Goal: Task Accomplishment & Management: Manage account settings

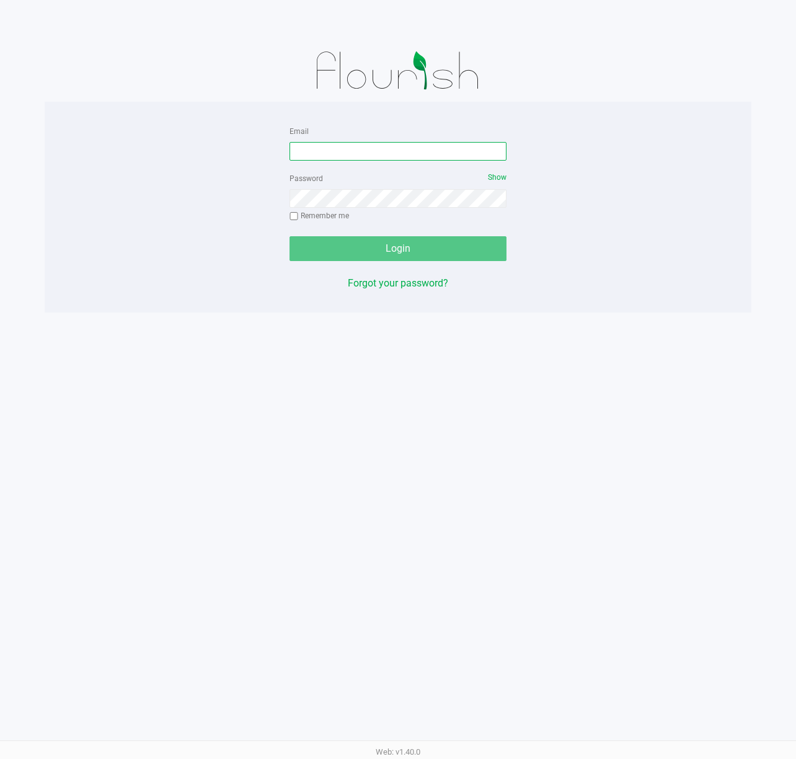
click at [350, 142] on input "Email" at bounding box center [397, 151] width 217 height 19
type input "[EMAIL_ADDRESS][DOMAIN_NAME]"
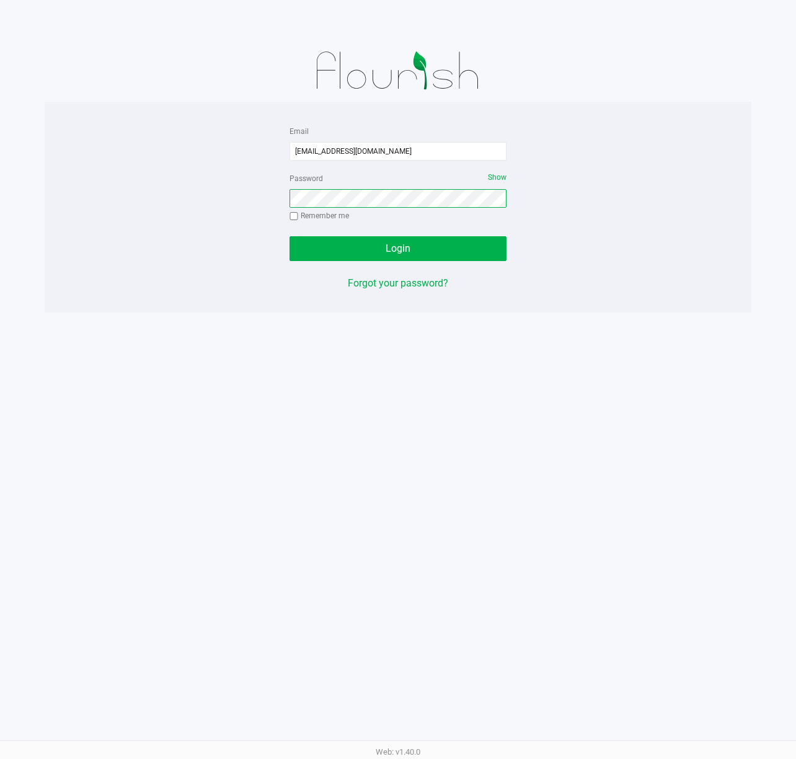
click at [289, 236] on button "Login" at bounding box center [397, 248] width 217 height 25
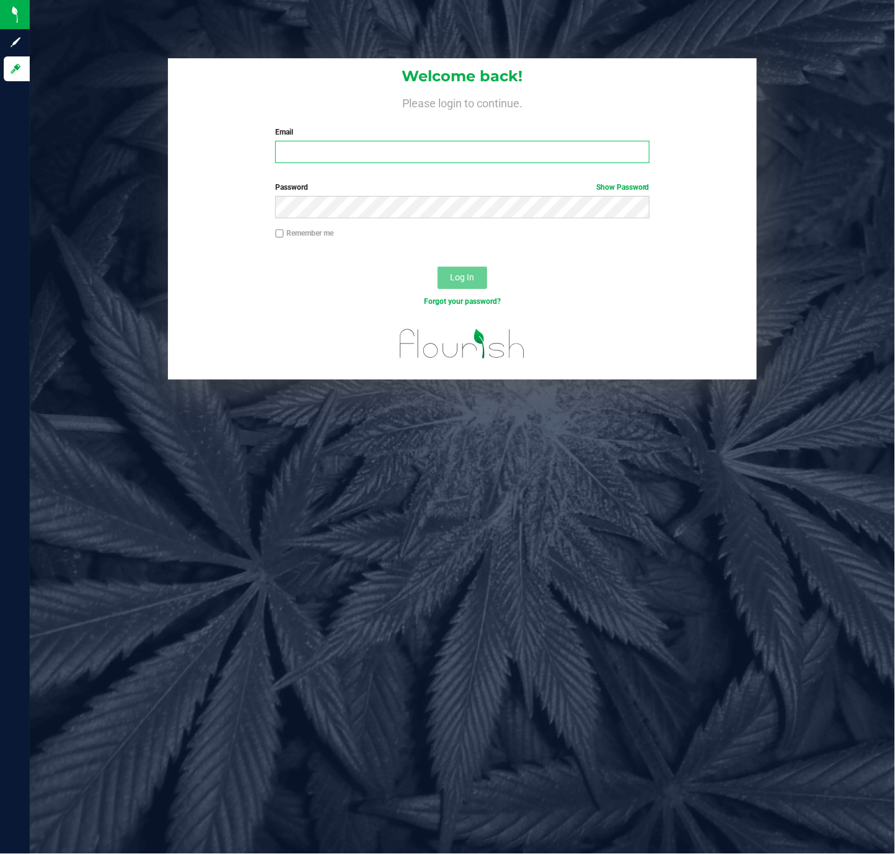
click at [322, 141] on input "Email" at bounding box center [462, 152] width 374 height 22
type input "[EMAIL_ADDRESS][DOMAIN_NAME]"
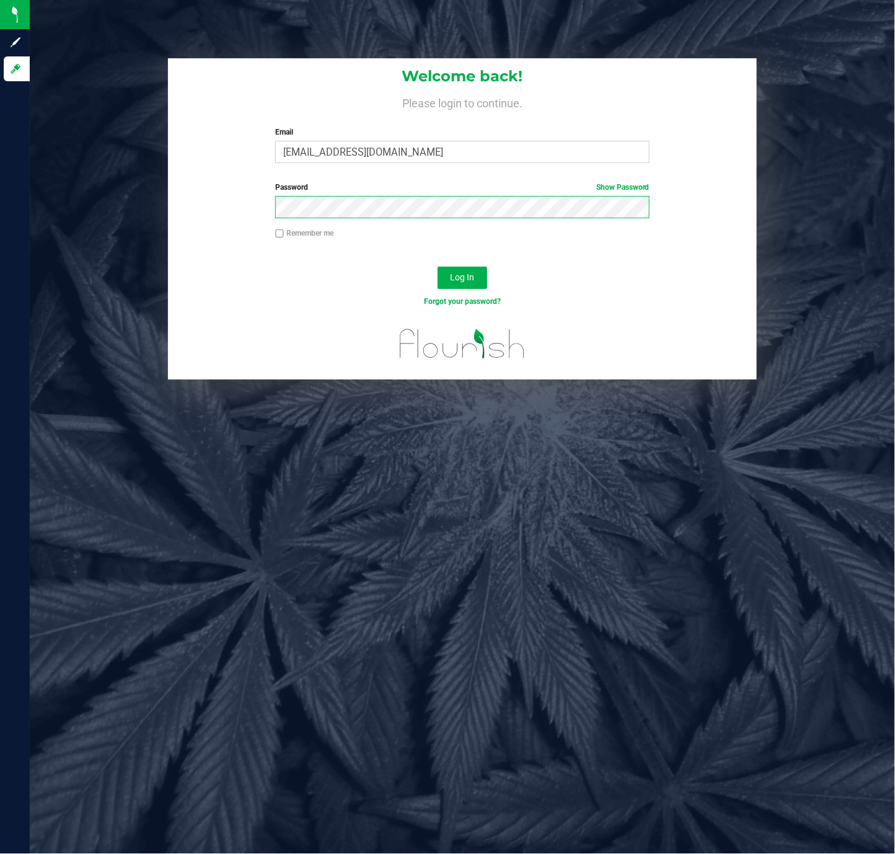
click at [438, 267] on button "Log In" at bounding box center [463, 278] width 50 height 22
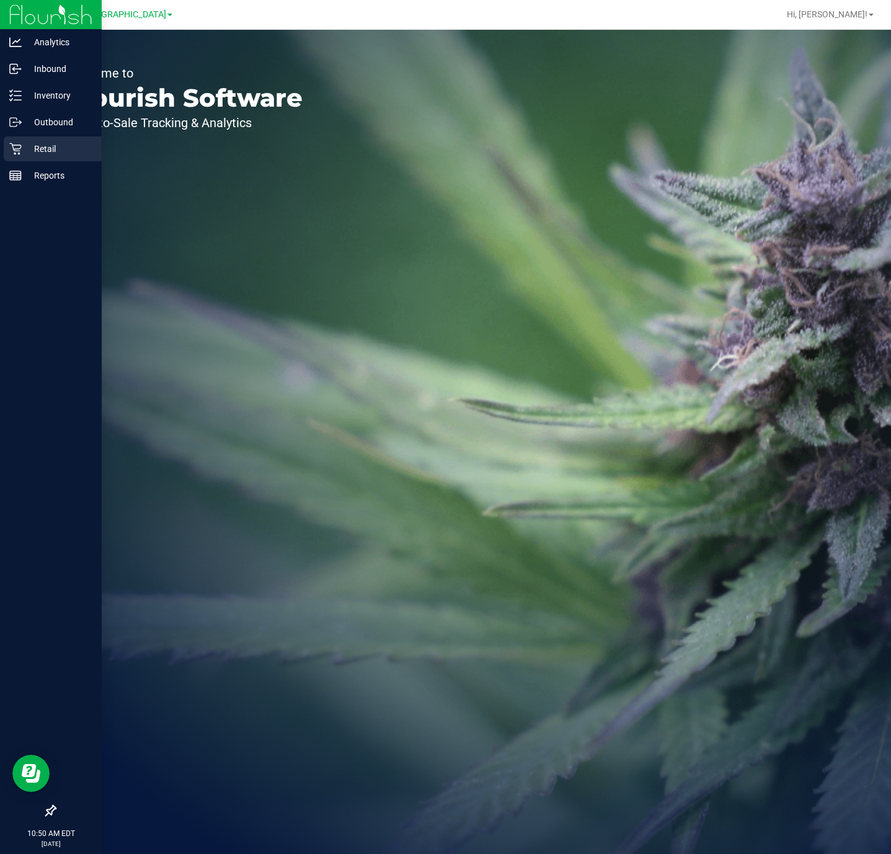
click at [22, 145] on p "Retail" at bounding box center [59, 148] width 74 height 15
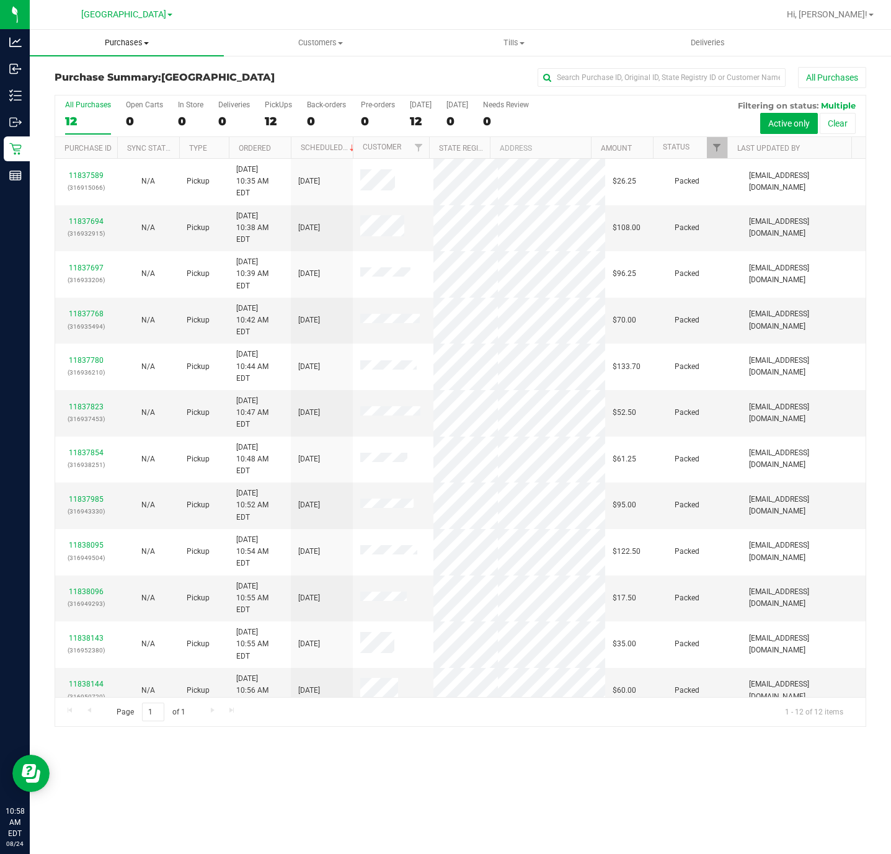
click at [156, 42] on span "Purchases" at bounding box center [127, 42] width 194 height 11
click at [101, 92] on span "Fulfillment" at bounding box center [68, 89] width 77 height 11
